Goal: Use online tool/utility

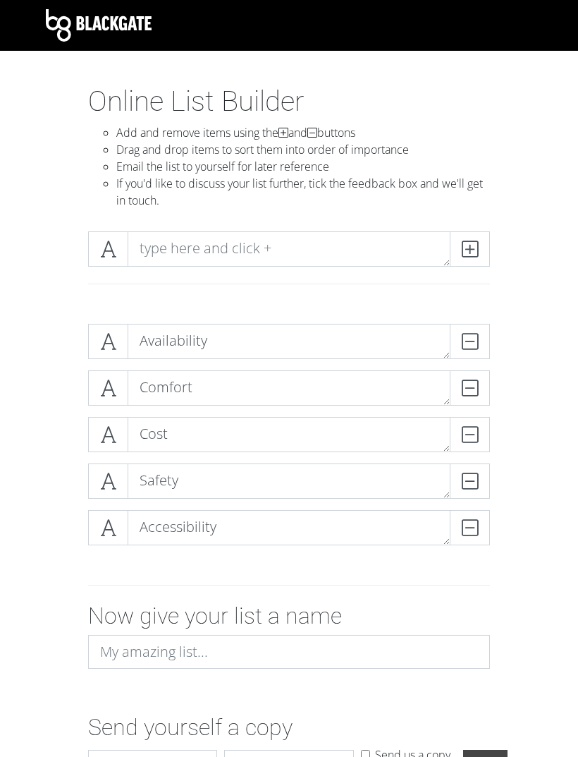
scroll to position [95, 0]
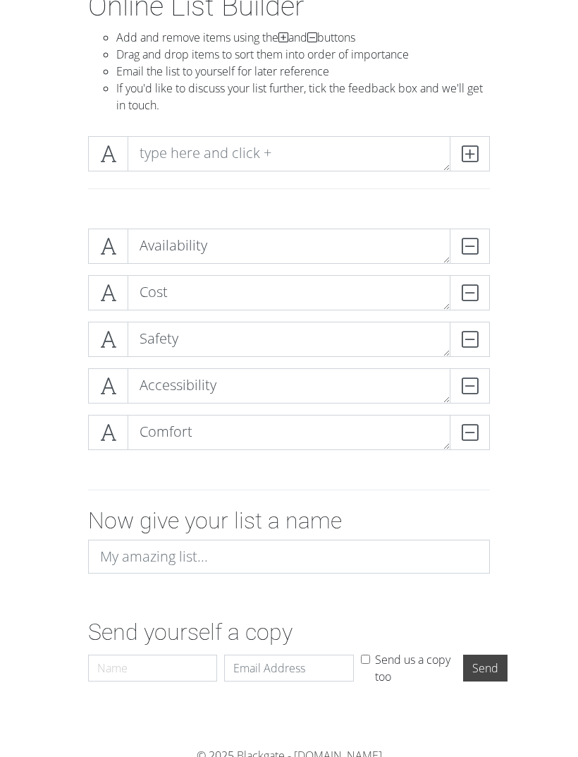
click at [39, 233] on div "Availability DELETE Cost DELETE Safety DELETE Accessibility DELETE Comfort DELE…" at bounding box center [289, 344] width 508 height 255
click at [37, 228] on div "Availability DELETE Cost DELETE Safety DELETE Accessibility DELETE Comfort DELE…" at bounding box center [289, 343] width 508 height 255
click at [49, 231] on div "Availability DELETE Cost DELETE Safety DELETE Accessibility DELETE Comfort DELE…" at bounding box center [289, 343] width 508 height 255
click at [47, 338] on div "Availability DELETE Cost DELETE Safety DELETE Accessibility DELETE Comfort DELE…" at bounding box center [289, 343] width 508 height 255
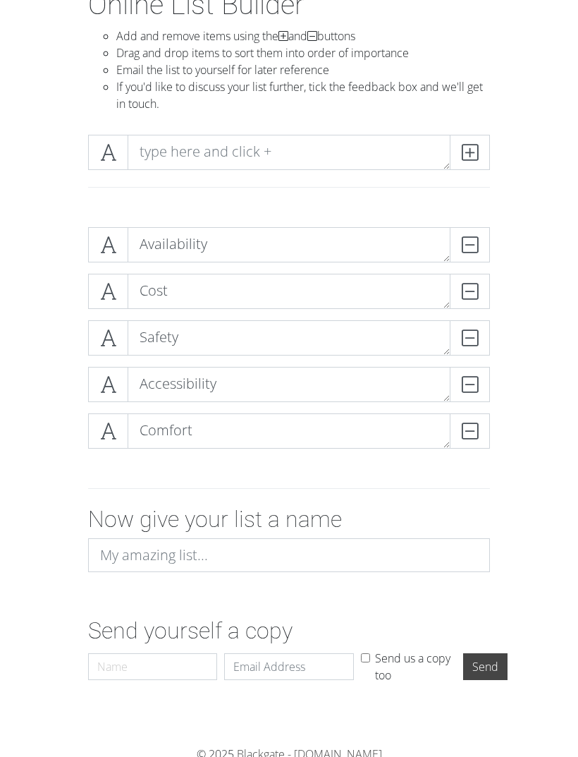
click at [63, 386] on div "Availability DELETE Cost DELETE Safety DELETE Accessibility DELETE Comfort DELE…" at bounding box center [289, 343] width 508 height 255
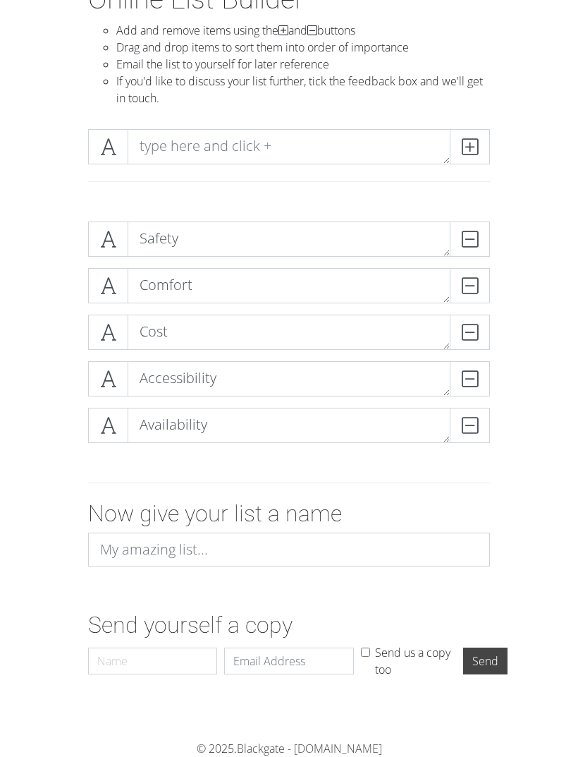
click at [25, 219] on form "Safety DELETE Comfort DELETE Cost DELETE Accessibility DELETE Availability DELE…" at bounding box center [289, 447] width 578 height 474
click at [32, 230] on form "Safety DELETE Comfort DELETE Cost DELETE Accessibility DELETE Availability DELE…" at bounding box center [289, 447] width 578 height 474
click at [51, 346] on div "Safety DELETE Comfort DELETE Cost DELETE Accessibility DELETE Availability DELE…" at bounding box center [289, 337] width 508 height 255
click at [28, 272] on form "Safety DELETE Comfort DELETE Cost DELETE Accessibility DELETE Availability DELE…" at bounding box center [289, 447] width 578 height 474
click at [33, 391] on form "Safety DELETE Comfort DELETE Cost DELETE Accessibility DELETE Availability DELE…" at bounding box center [289, 447] width 578 height 474
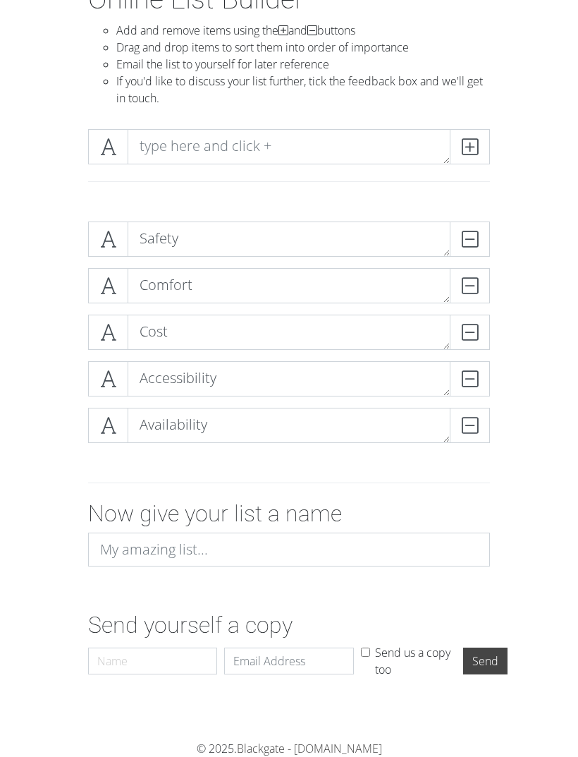
click at [43, 317] on div "Safety DELETE Comfort DELETE Cost DELETE Accessibility DELETE Availability DELE…" at bounding box center [289, 337] width 508 height 255
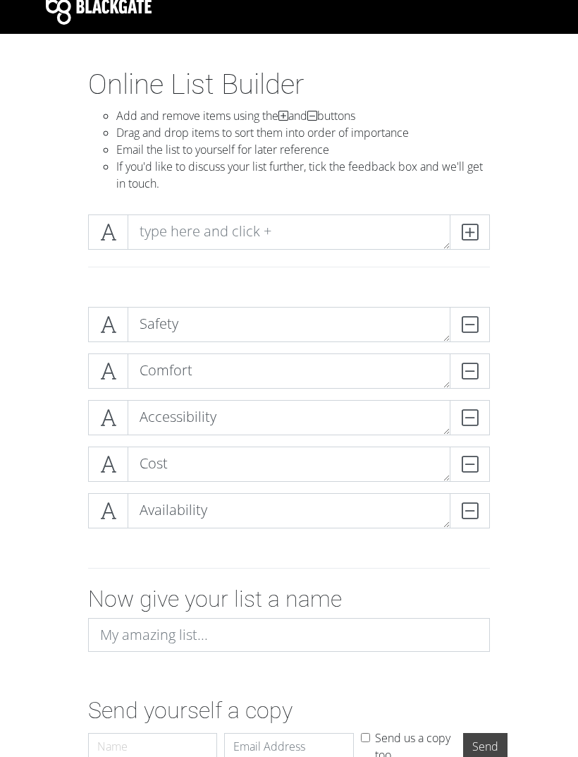
scroll to position [17, 0]
click at [59, 420] on div "Safety DELETE Comfort DELETE Accessibility DELETE Availability DELETE Cost DELE…" at bounding box center [289, 422] width 508 height 255
click at [48, 476] on div "Safety DELETE Comfort DELETE Accessibility DELETE Availability DELETE Cost DELE…" at bounding box center [289, 422] width 508 height 255
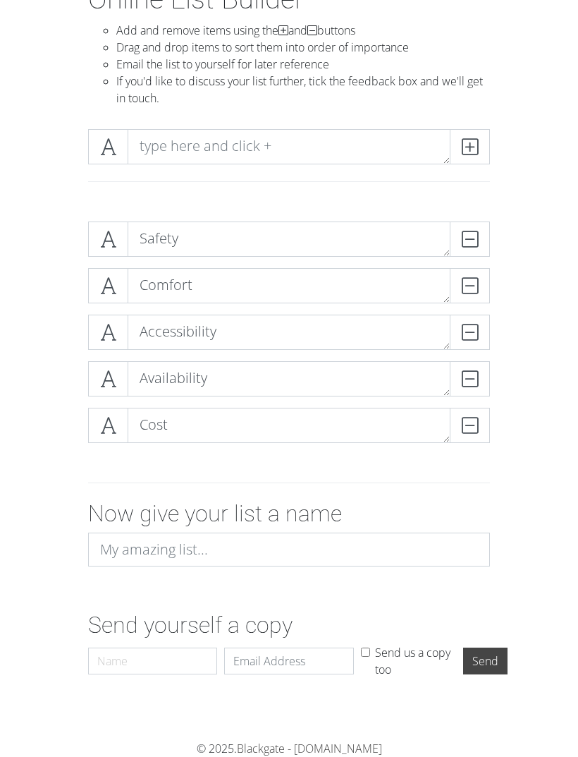
scroll to position [102, 0]
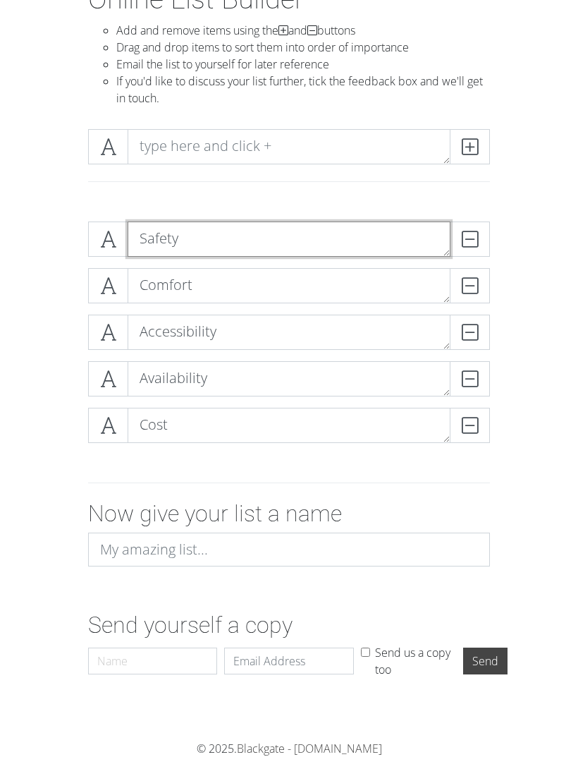
click at [204, 251] on textarea "Safety" at bounding box center [289, 238] width 323 height 35
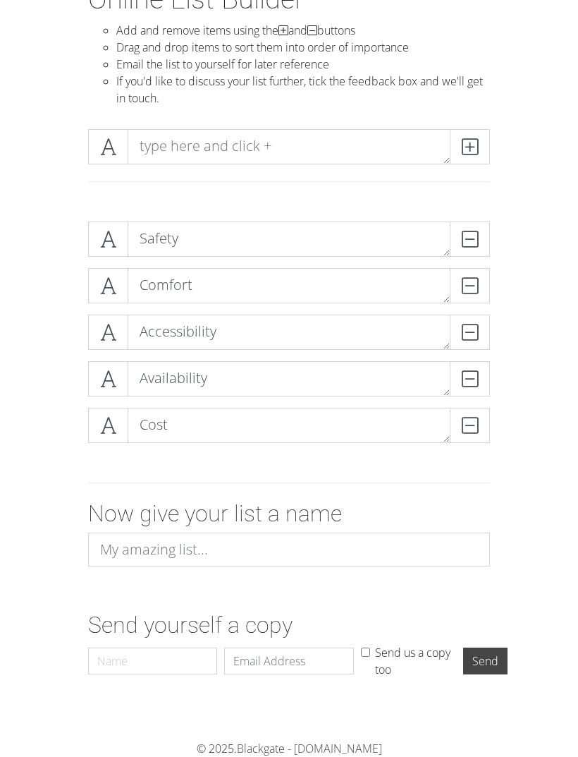
click at [40, 407] on div "Safety DELETE Comfort DELETE Accessibility DELETE Availability DELETE Cost DELE…" at bounding box center [289, 337] width 508 height 255
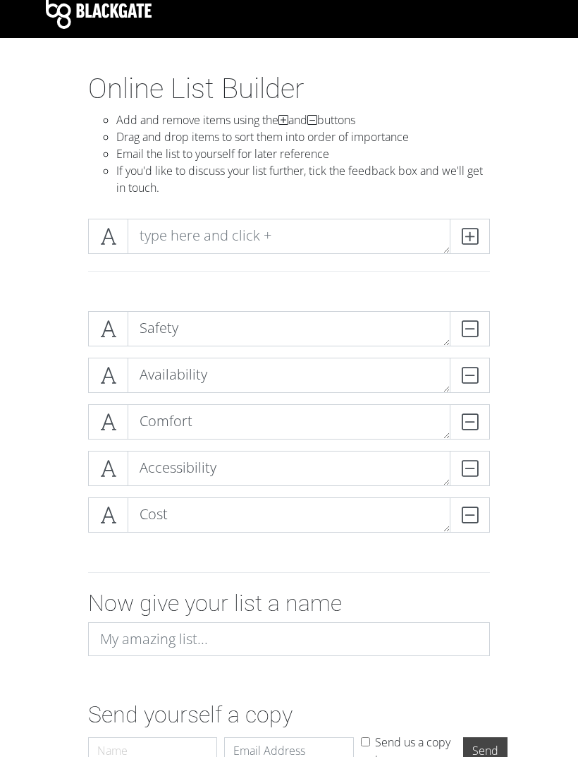
scroll to position [0, 0]
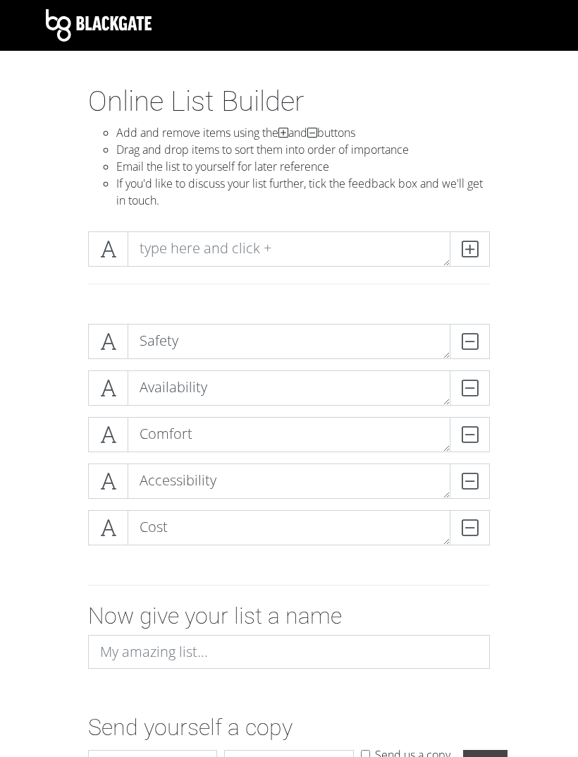
click at [39, 334] on div "Safety DELETE Availability DELETE Comfort DELETE Accessibility DELETE Cost DELE…" at bounding box center [289, 439] width 508 height 255
click at [97, 437] on span at bounding box center [108, 434] width 40 height 35
click at [52, 442] on div "Safety DELETE Availability DELETE Comfort DELETE Accessibility DELETE Cost DELE…" at bounding box center [289, 439] width 508 height 255
click at [101, 435] on icon at bounding box center [108, 434] width 16 height 14
click at [100, 392] on icon at bounding box center [108, 388] width 16 height 14
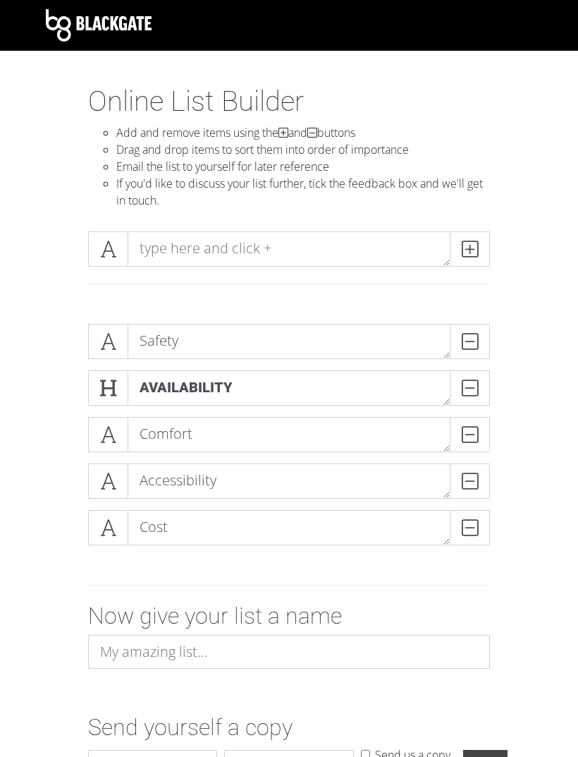
click at [109, 429] on icon at bounding box center [108, 434] width 16 height 14
click at [102, 405] on span at bounding box center [108, 387] width 40 height 35
click at [111, 427] on icon at bounding box center [108, 434] width 16 height 14
